Goal: Transaction & Acquisition: Purchase product/service

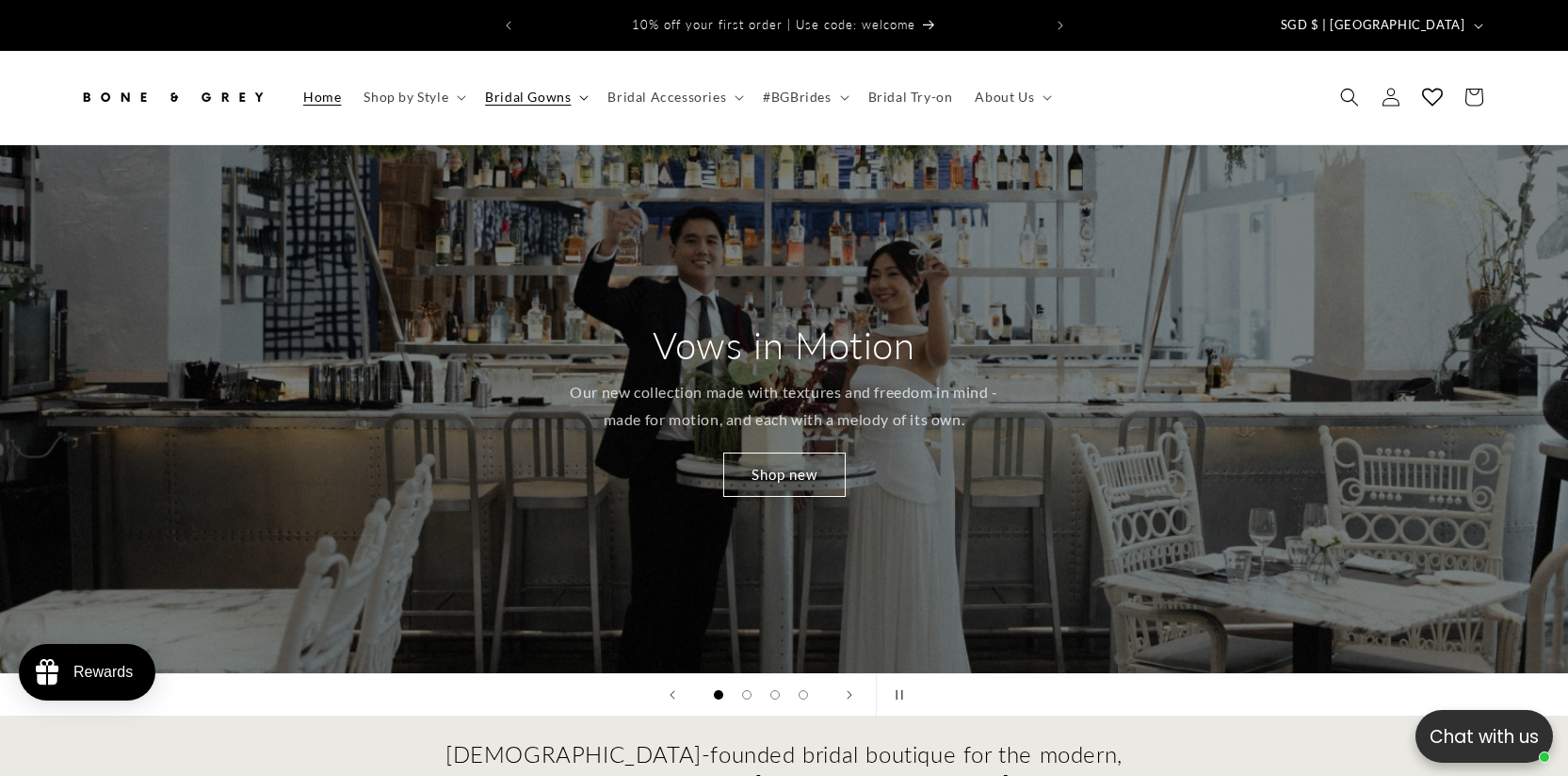
click at [502, 89] on span "Bridal Gowns" at bounding box center [528, 97] width 86 height 17
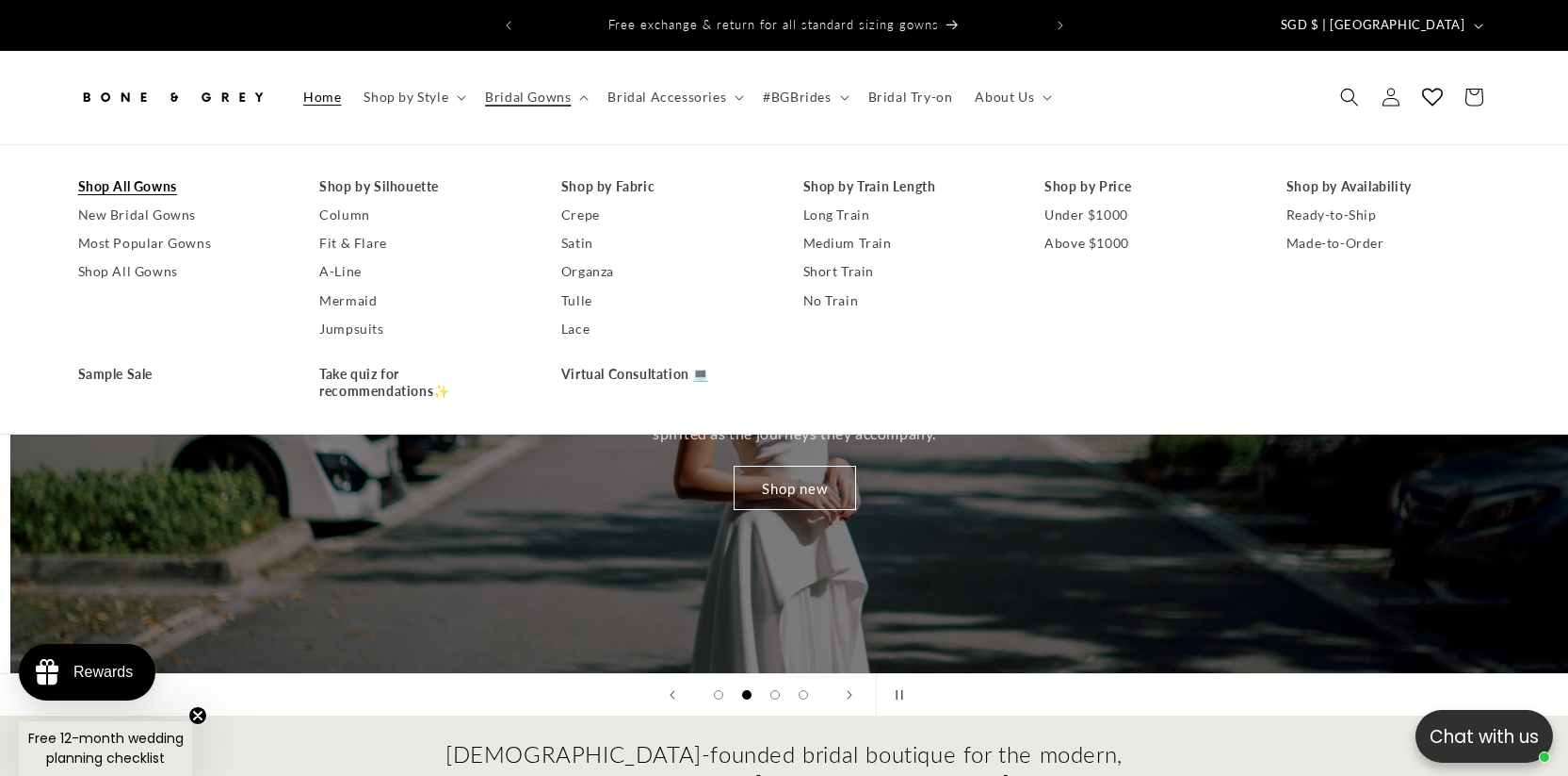
scroll to position [0, 1568]
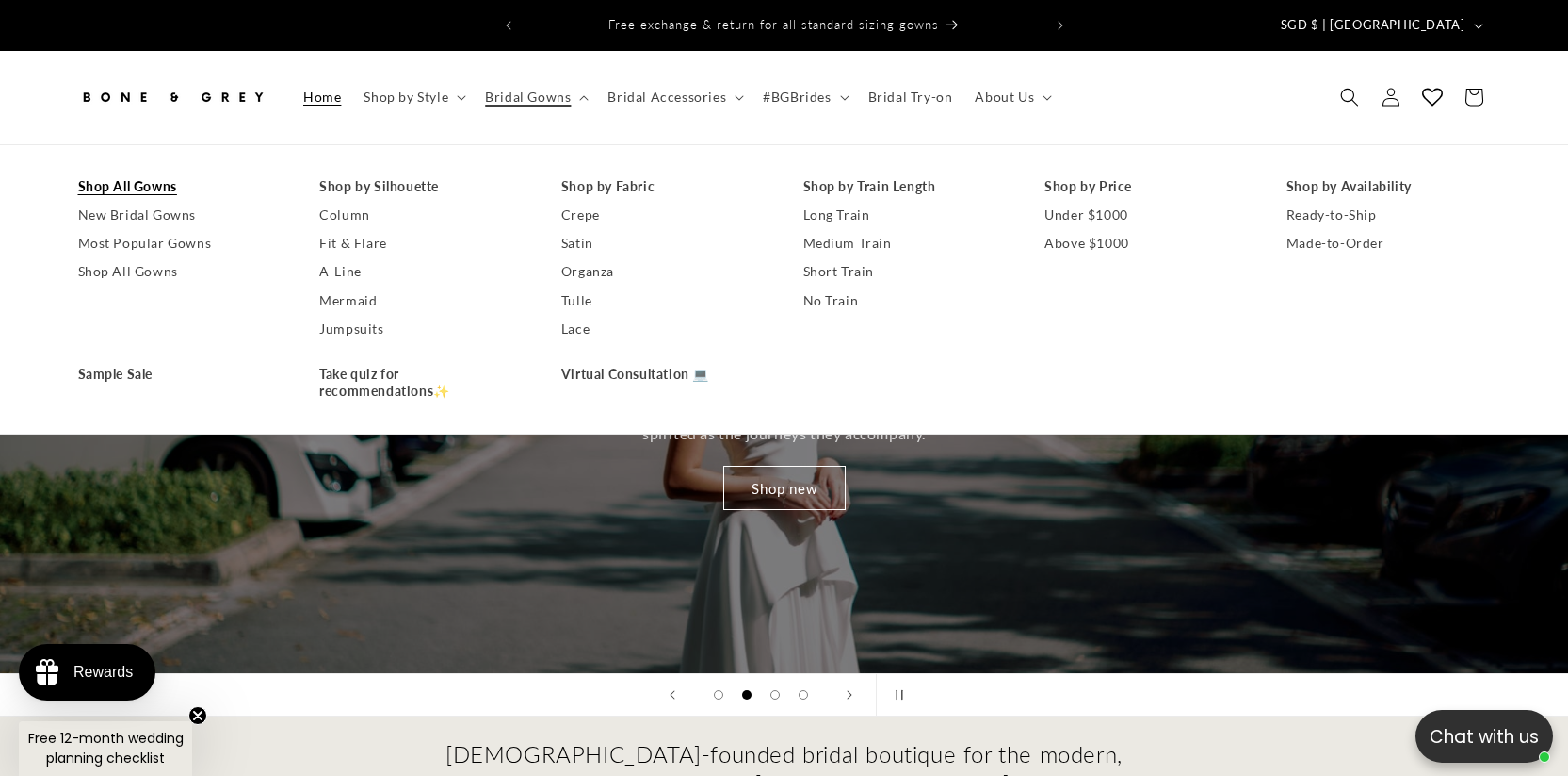
click at [170, 173] on link "Shop All Gowns" at bounding box center [180, 186] width 204 height 28
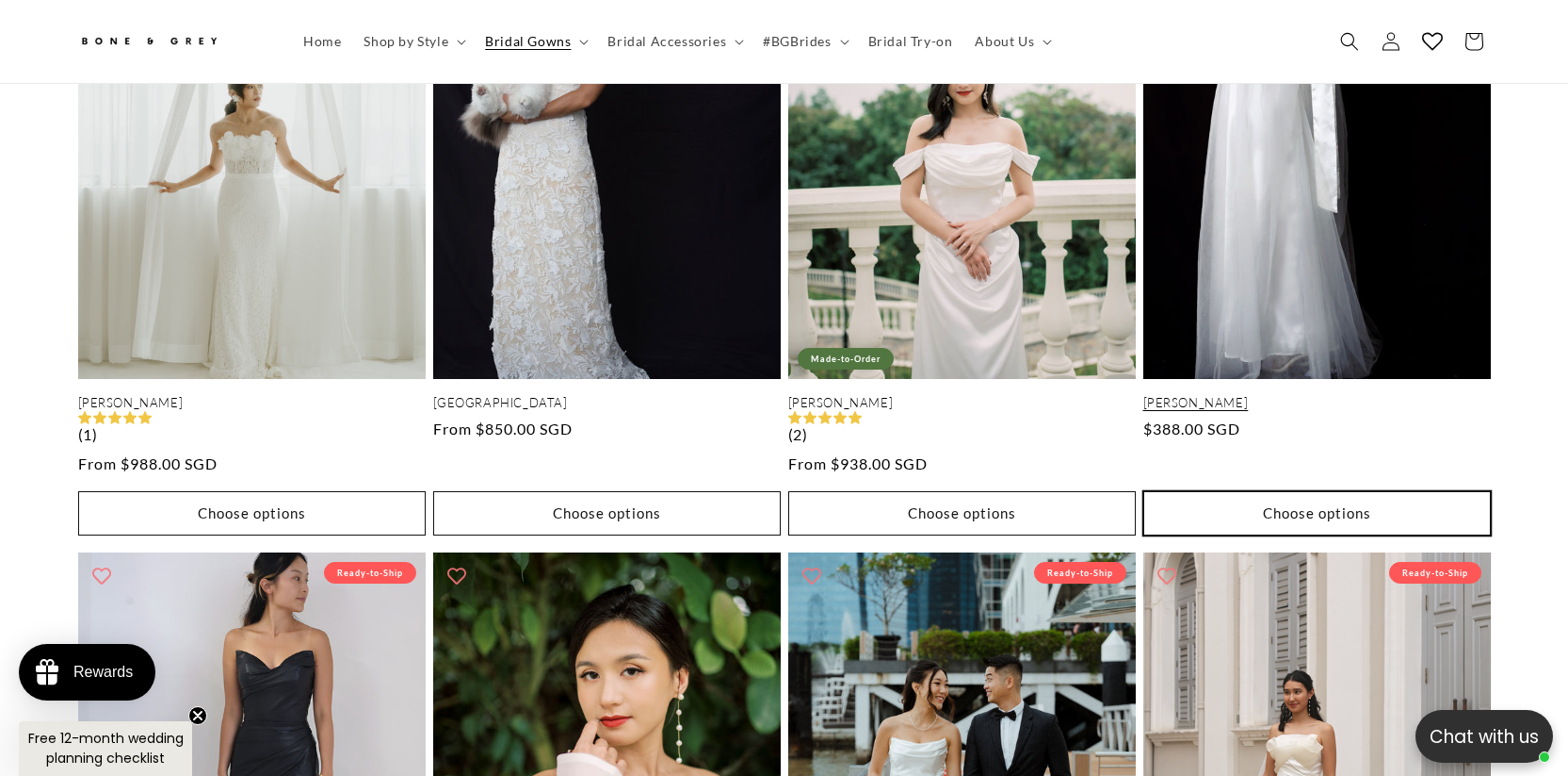
scroll to position [5207, 0]
